Goal: Information Seeking & Learning: Check status

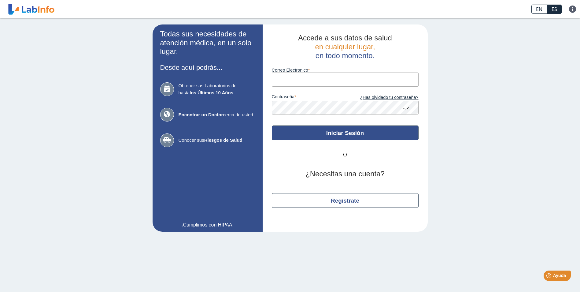
type input "[EMAIL_ADDRESS][DOMAIN_NAME]"
click at [345, 134] on button "Iniciar Sesión" at bounding box center [345, 132] width 147 height 15
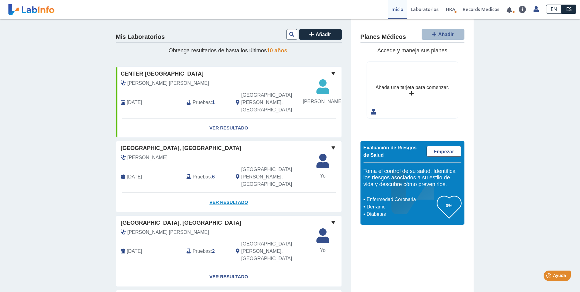
click at [227, 193] on link "Ver Resultado" at bounding box center [228, 202] width 225 height 19
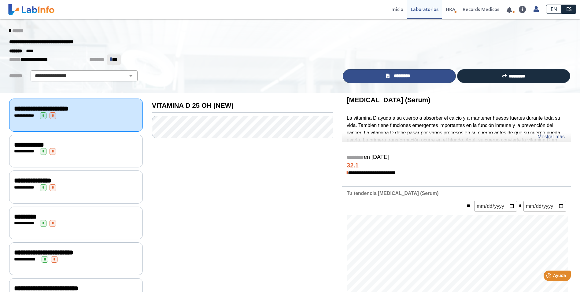
click at [422, 73] on link "*********" at bounding box center [399, 76] width 113 height 14
